Goal: Information Seeking & Learning: Find specific fact

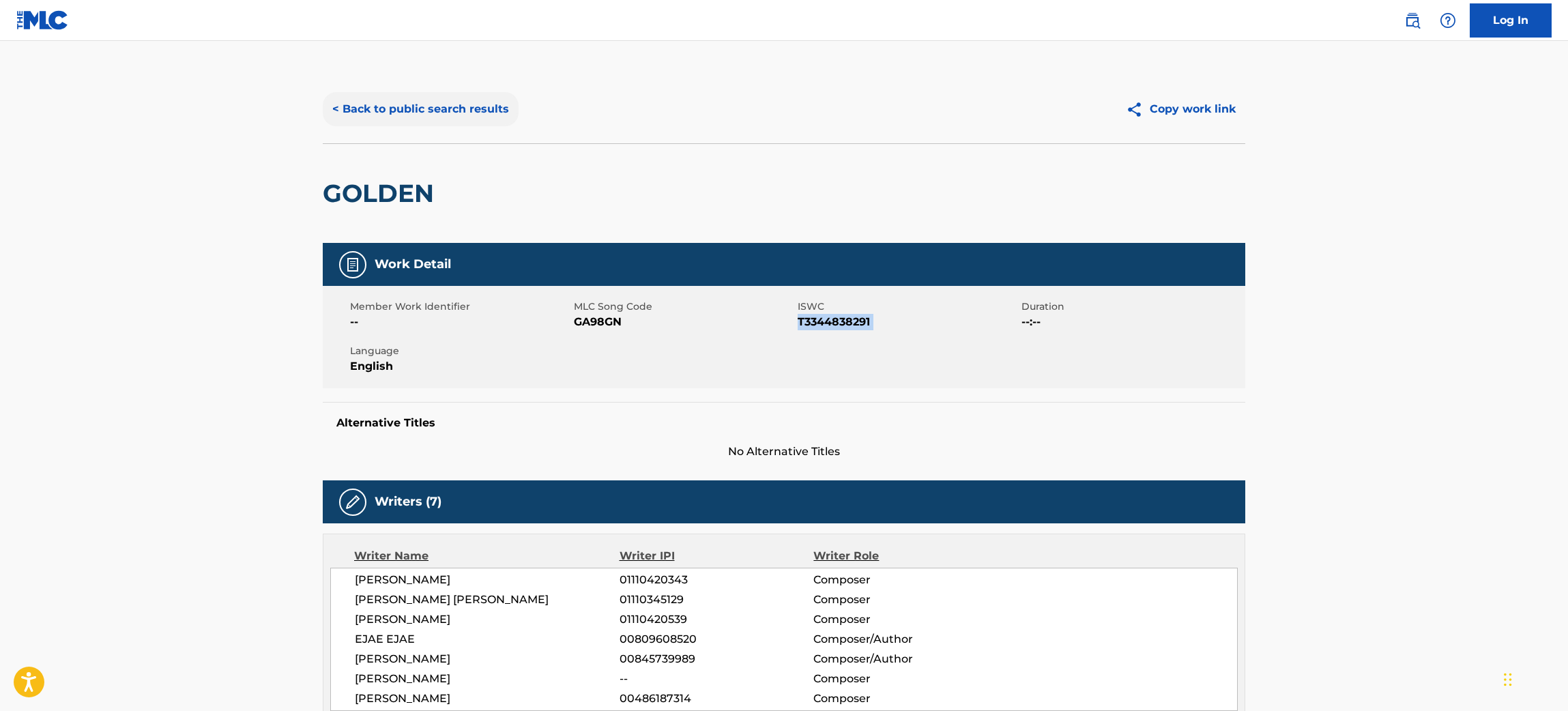
click at [456, 102] on button "< Back to public search results" at bounding box center [420, 109] width 195 height 34
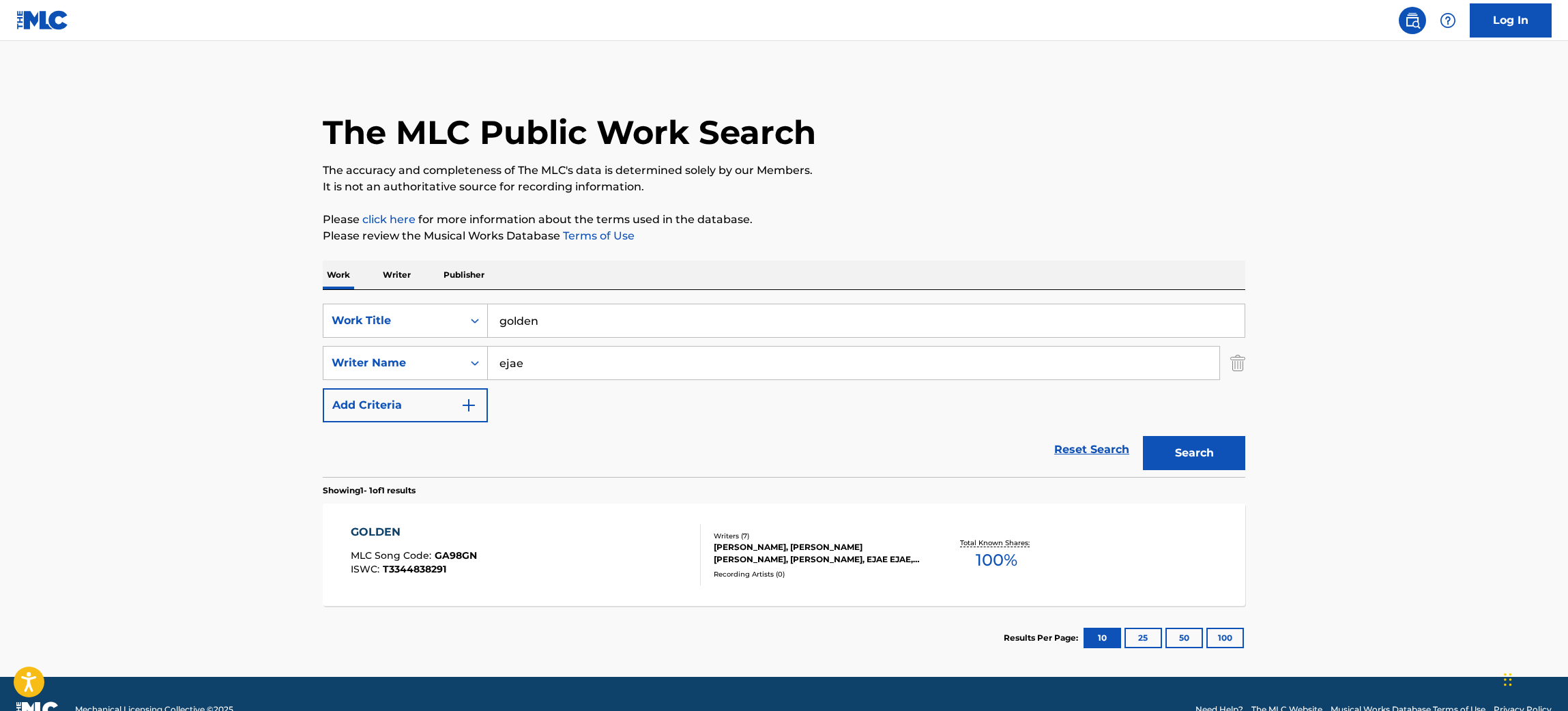
drag, startPoint x: 639, startPoint y: 322, endPoint x: 304, endPoint y: 294, distance: 336.2
click at [304, 294] on main "The MLC Public Work Search The accuracy and completeness of The MLC's data is d…" at bounding box center [784, 359] width 1568 height 636
type input "GO GO JUICE"
drag, startPoint x: 547, startPoint y: 355, endPoint x: 447, endPoint y: 340, distance: 101.1
click at [447, 340] on div "SearchWithCriteria203e9635-b402-4609-a7de-4b856f511d47 Work Title GO GO JUICE S…" at bounding box center [784, 363] width 922 height 119
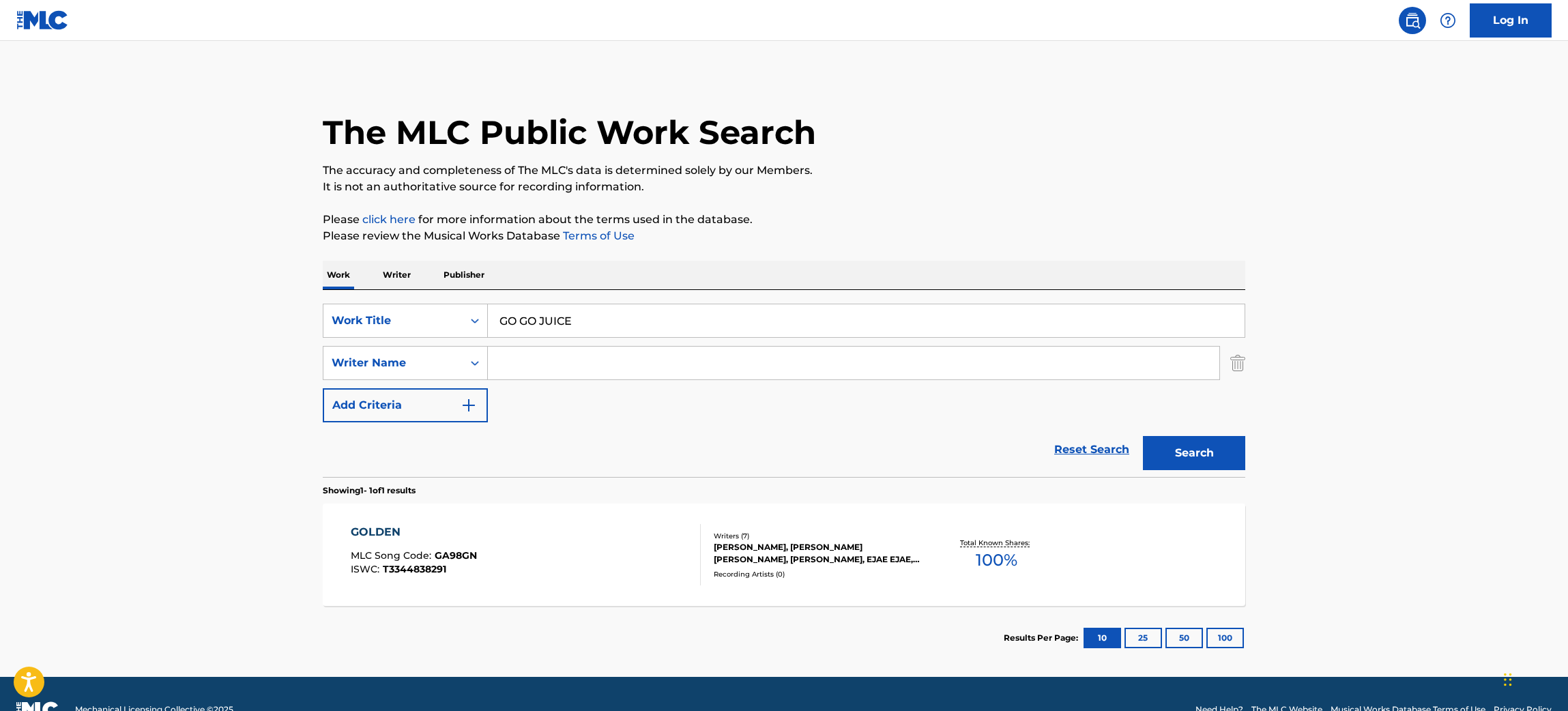
click at [1143, 436] on button "Search" at bounding box center [1194, 453] width 102 height 34
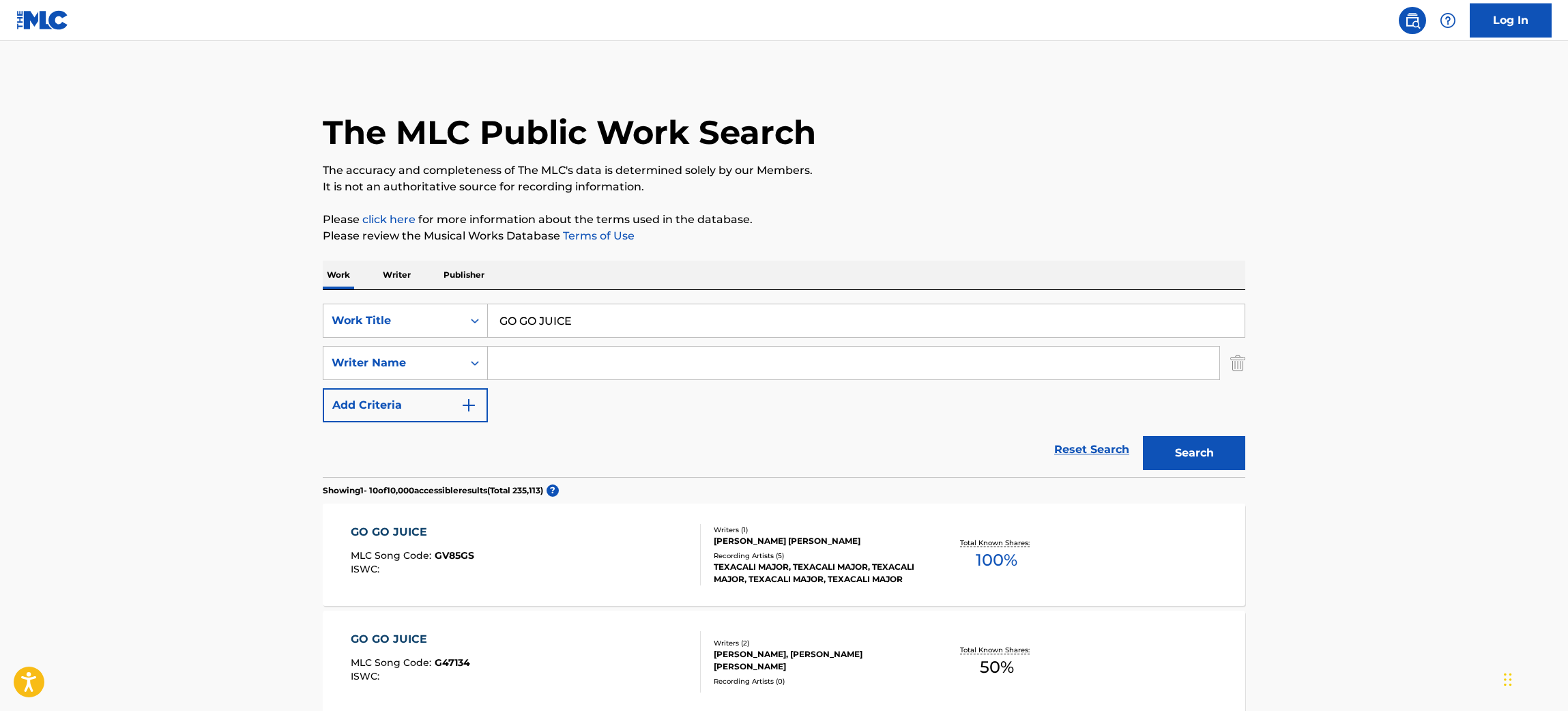
click at [614, 584] on div "GO GO JUICE MLC Song Code : GV85GS ISWC :" at bounding box center [525, 554] width 351 height 61
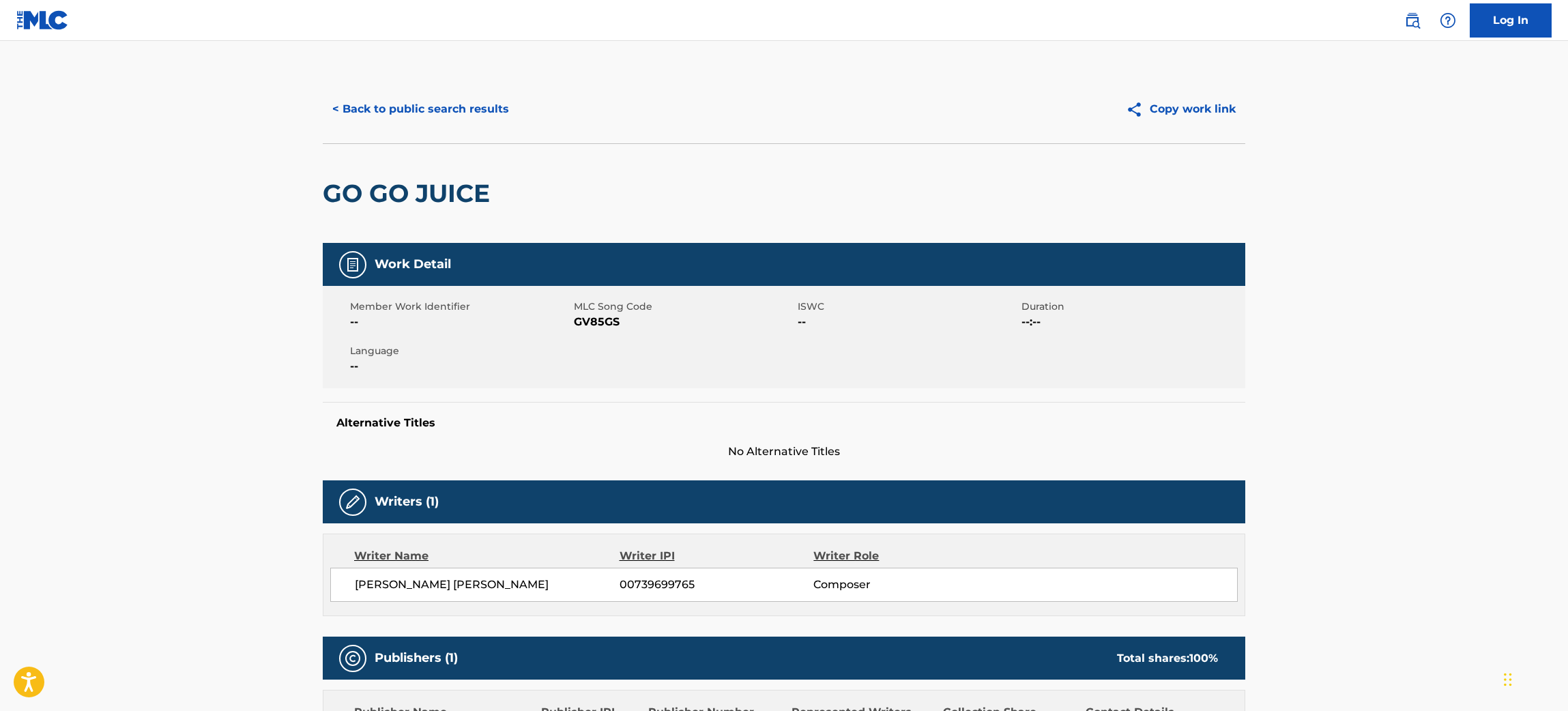
click at [372, 89] on div "< Back to public search results Copy work link" at bounding box center [784, 109] width 922 height 68
click at [375, 97] on button "< Back to public search results" at bounding box center [420, 109] width 195 height 34
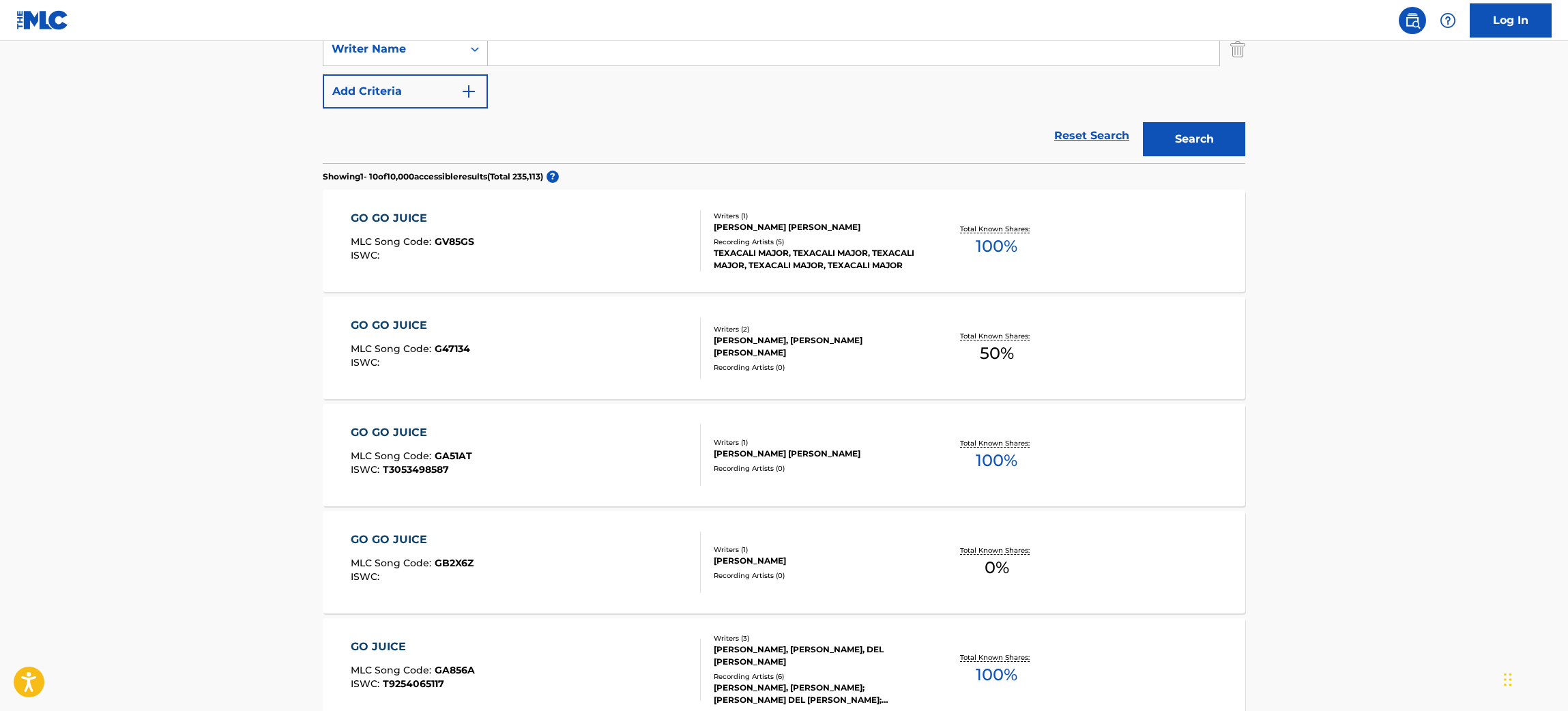
scroll to position [351, 0]
